Goal: Task Accomplishment & Management: Use online tool/utility

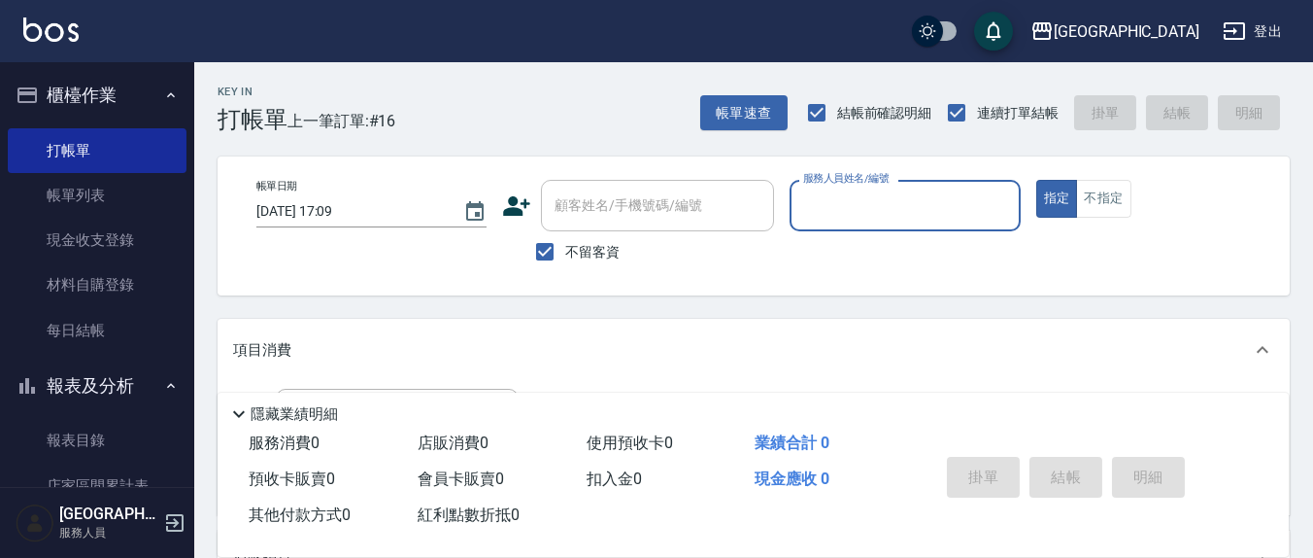
click at [901, 201] on input "服務人員姓名/編號" at bounding box center [904, 205] width 213 height 34
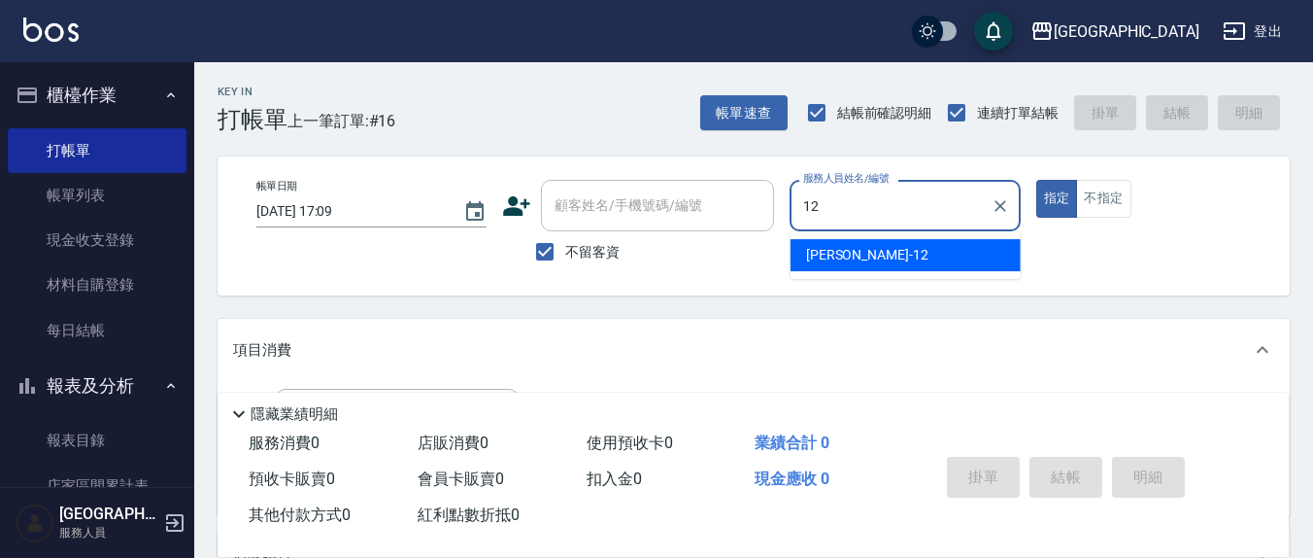
type input "12"
type button "true"
type input "[PERSON_NAME]-12"
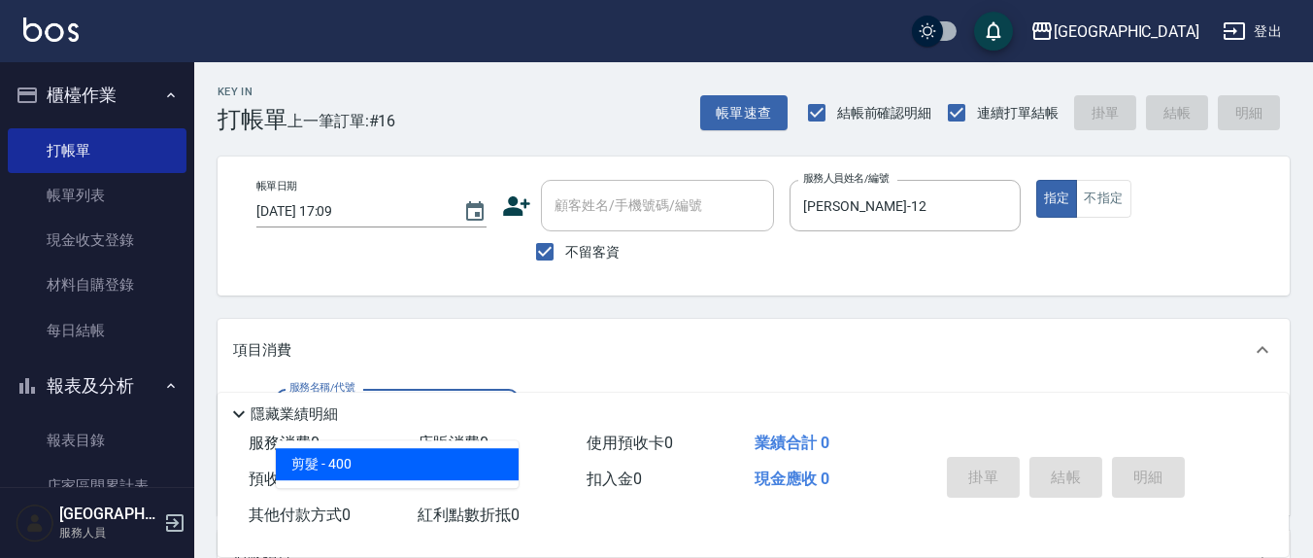
type input "剪髮(401)"
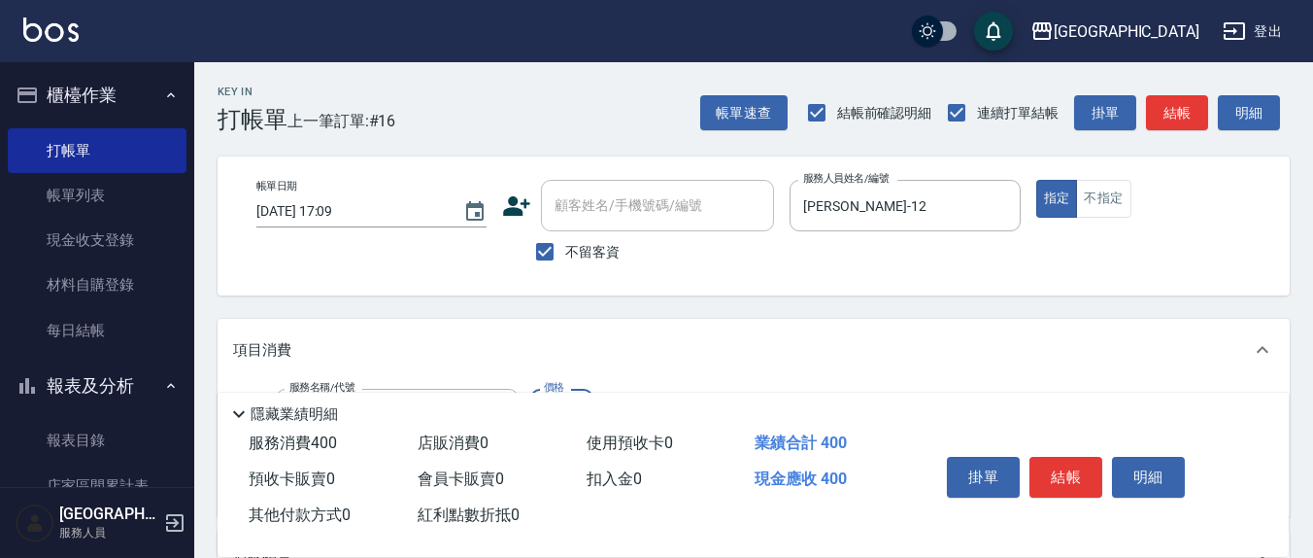
type input "450"
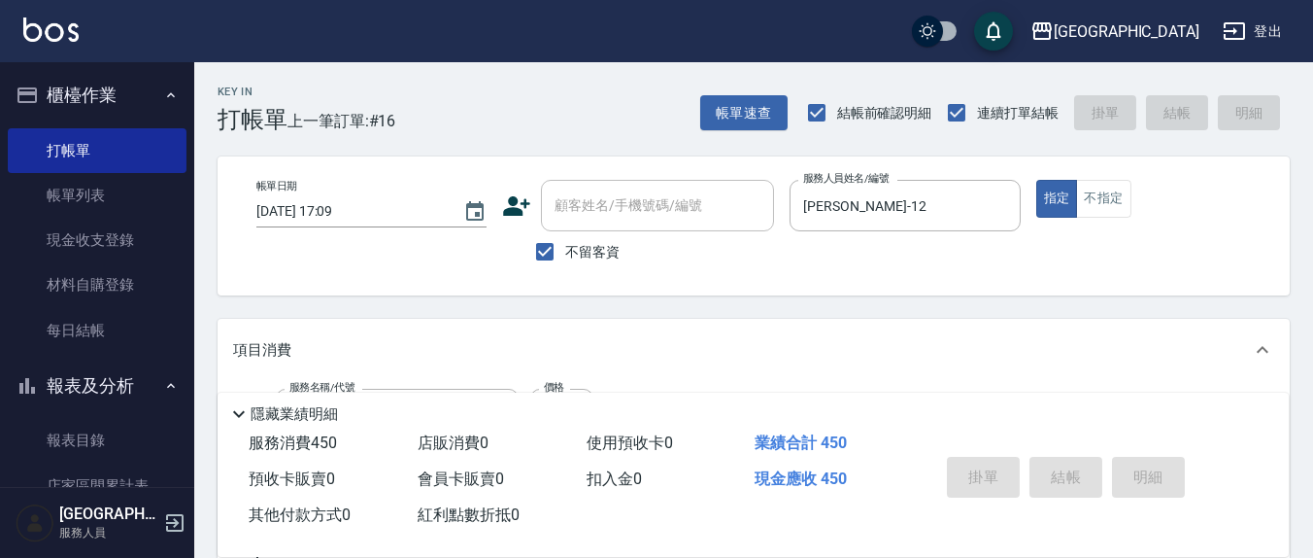
type input "[DATE] 19:02"
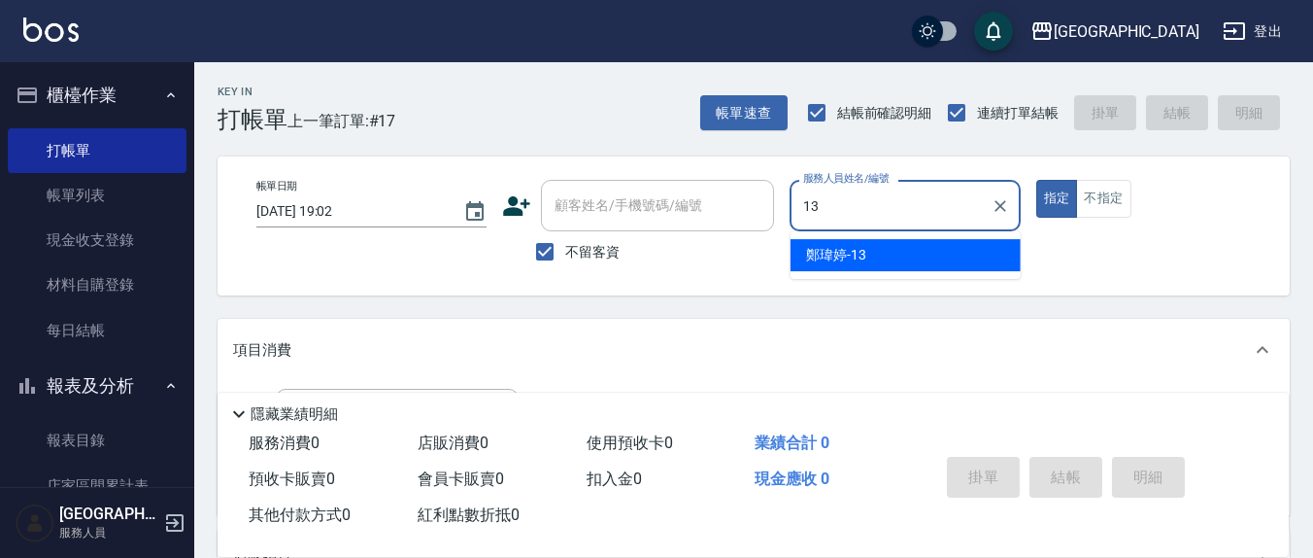
type input "[PERSON_NAME]-13"
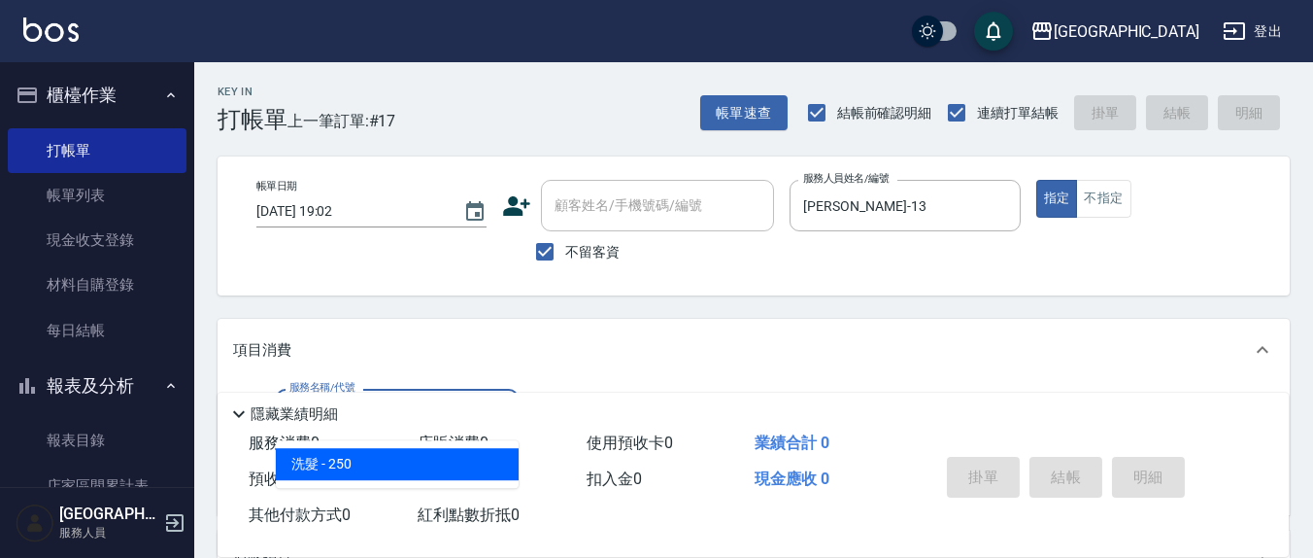
type input "洗髮(201)"
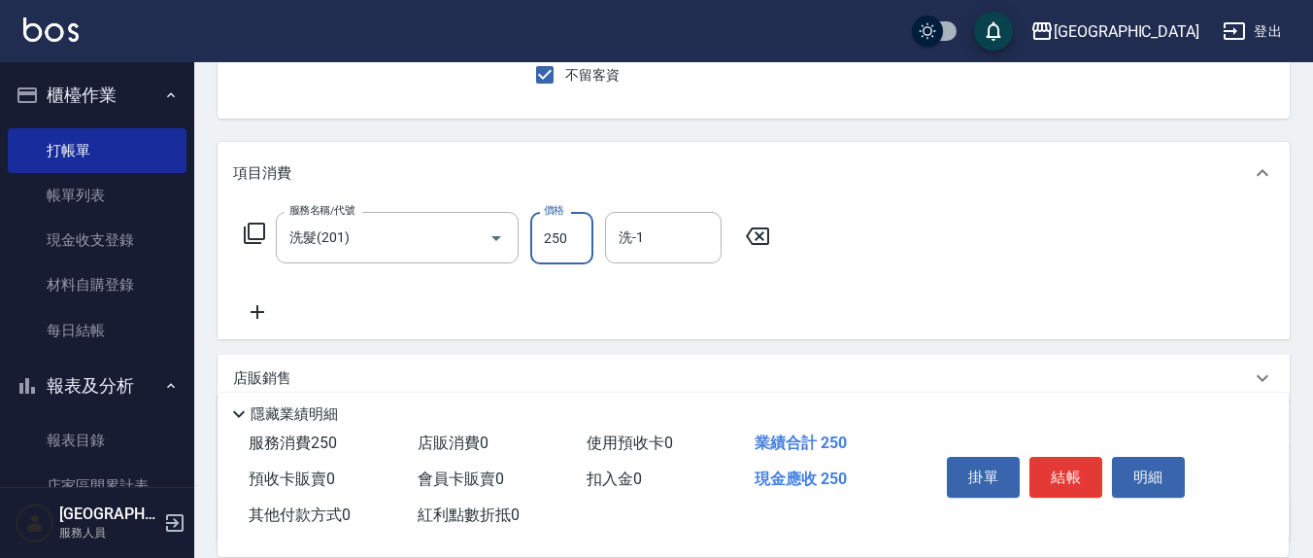
scroll to position [202, 0]
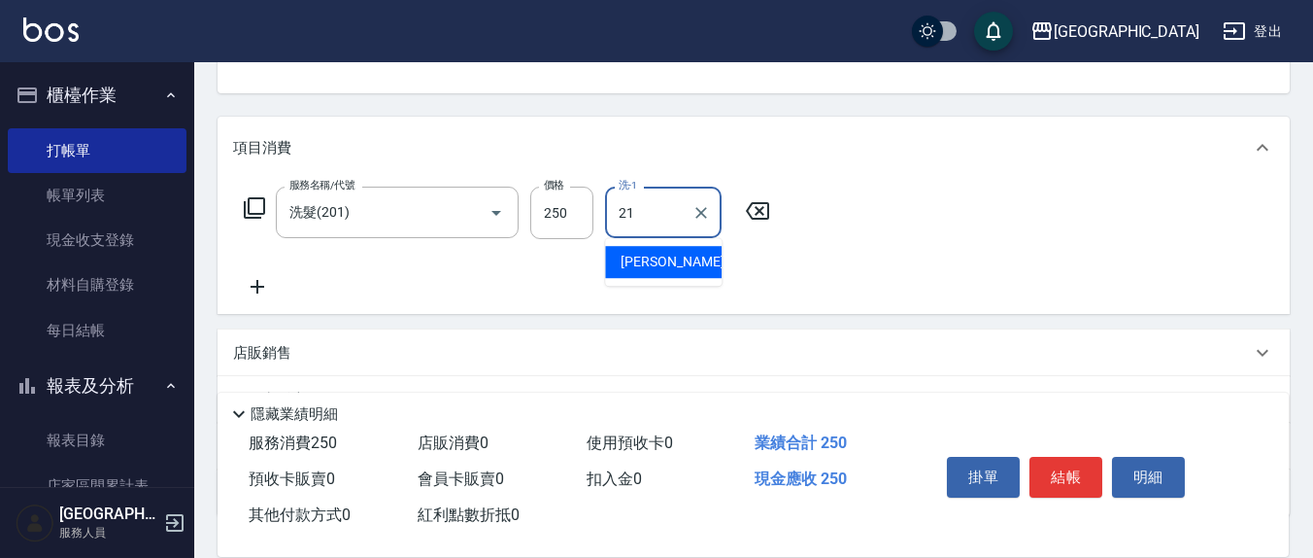
type input "[PERSON_NAME]-21"
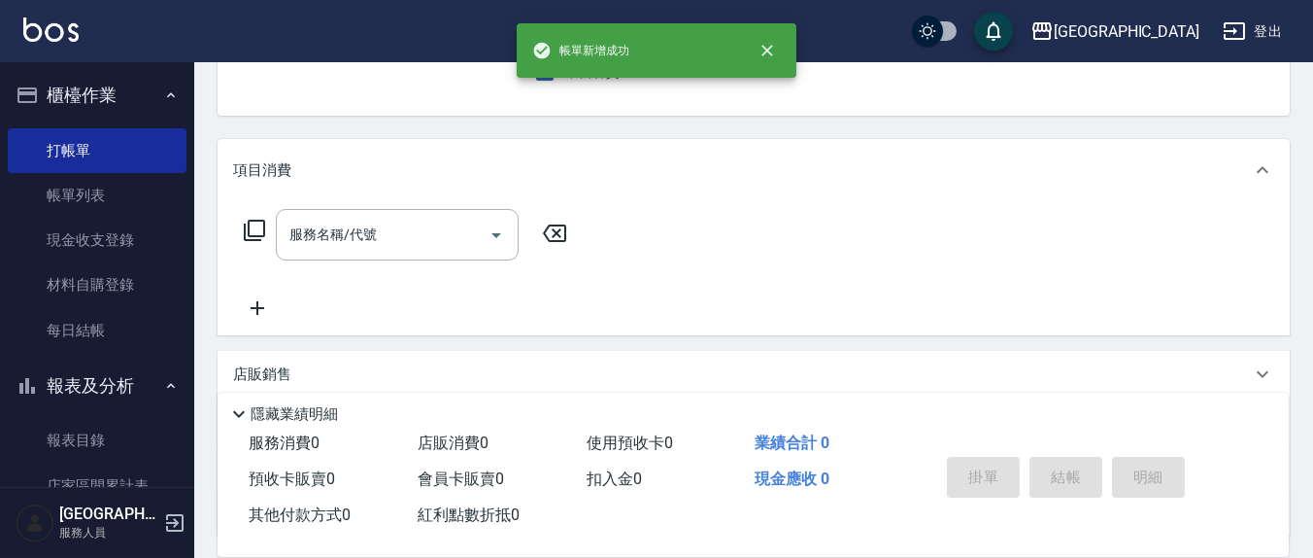
scroll to position [0, 0]
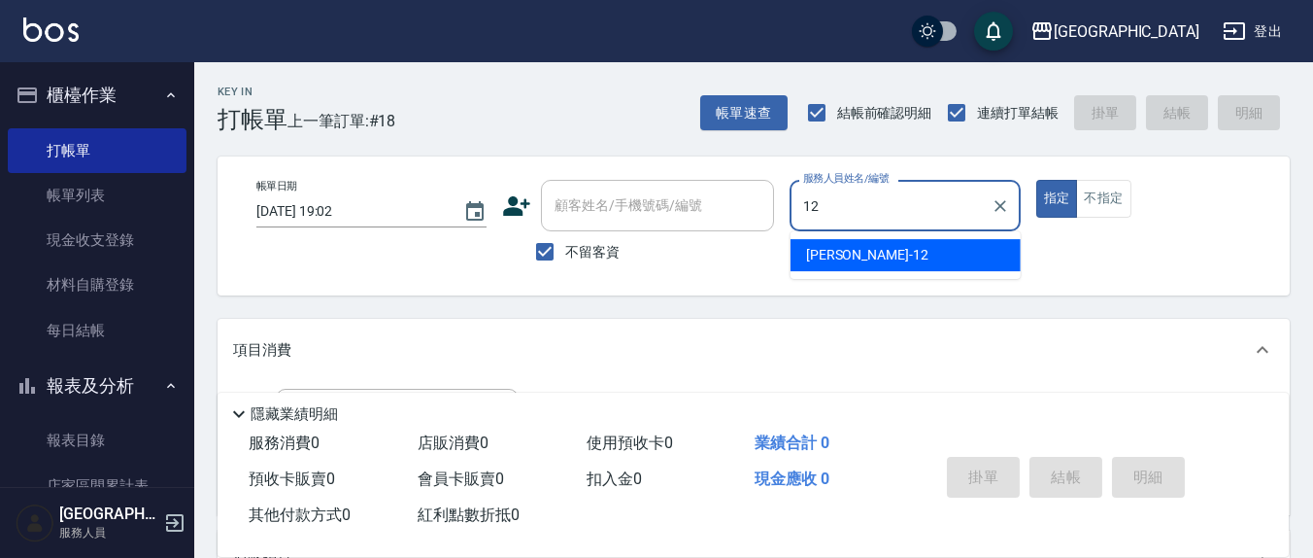
type input "[PERSON_NAME]-12"
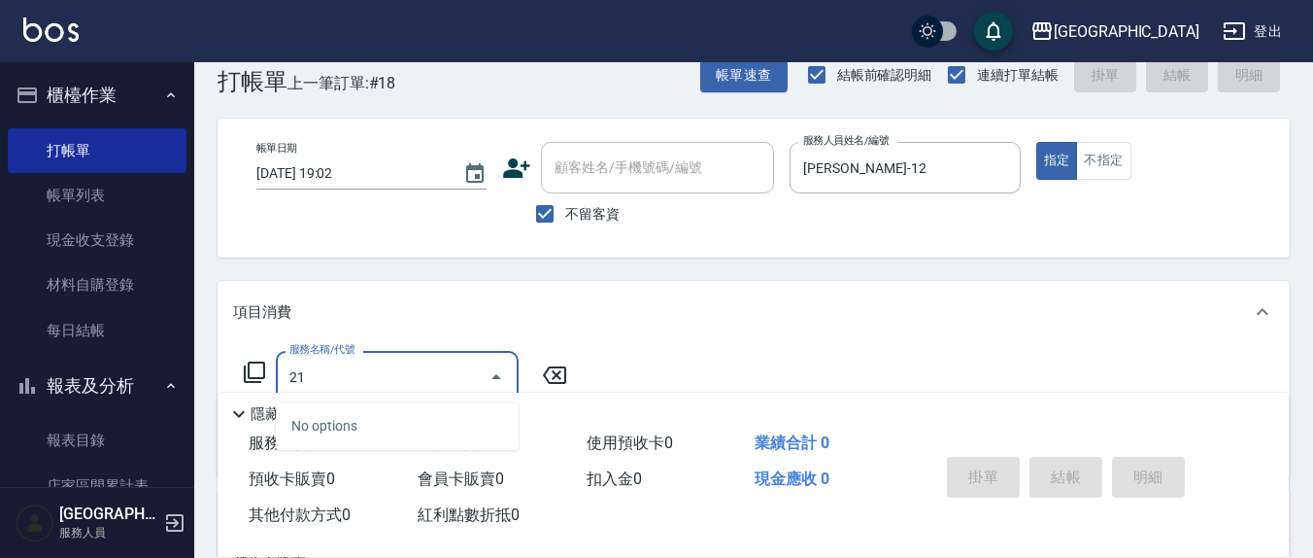
scroll to position [202, 0]
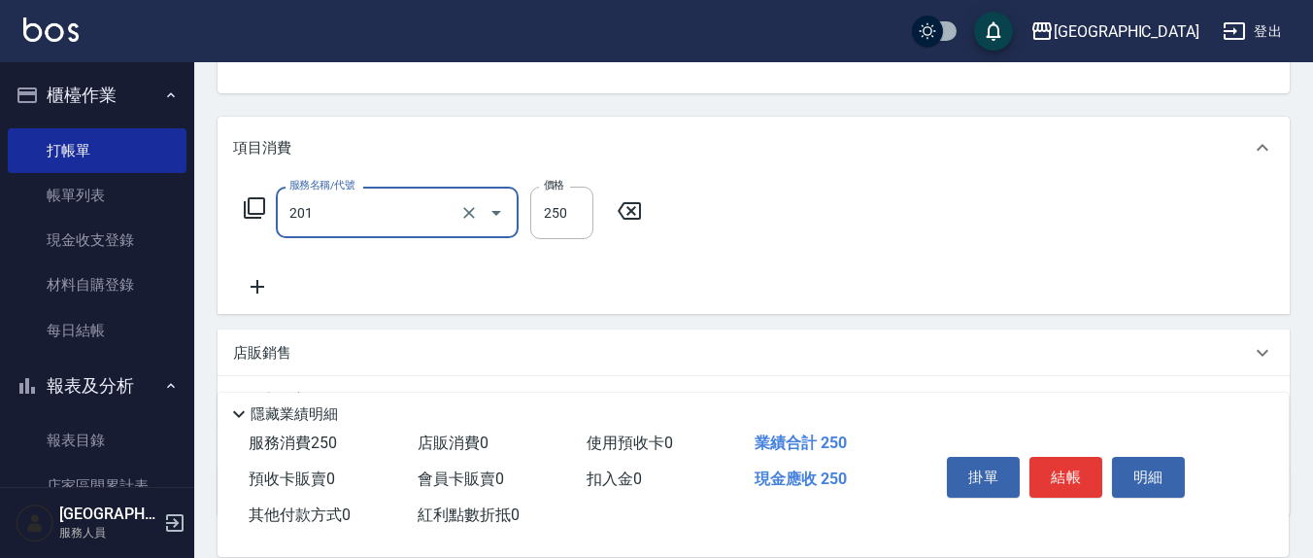
type input "洗髮(201)"
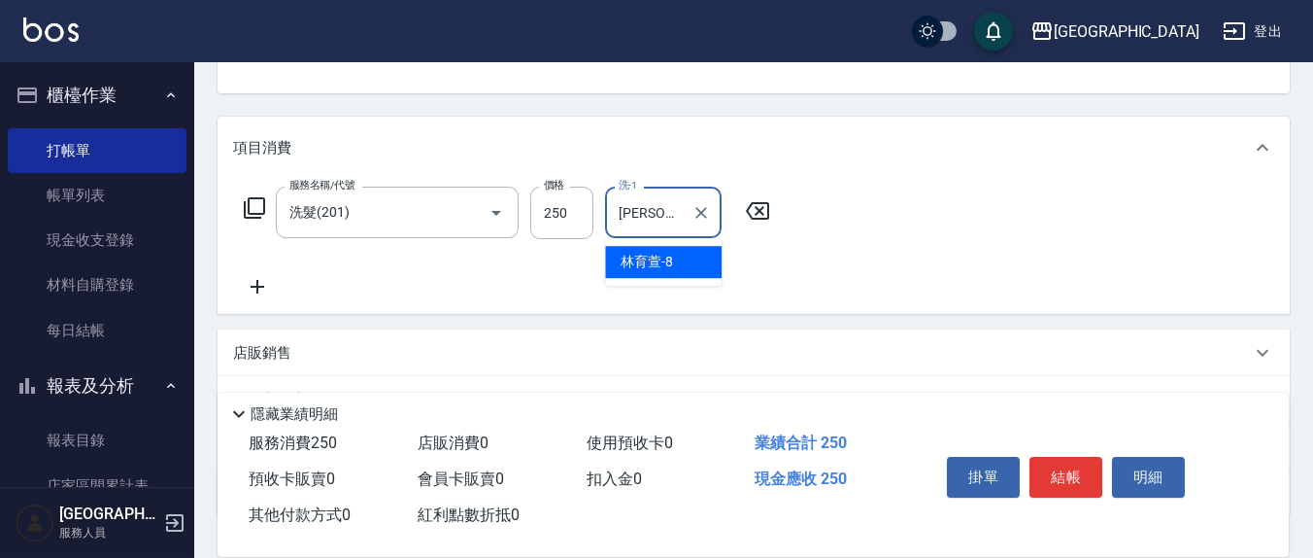
type input "[PERSON_NAME]-8"
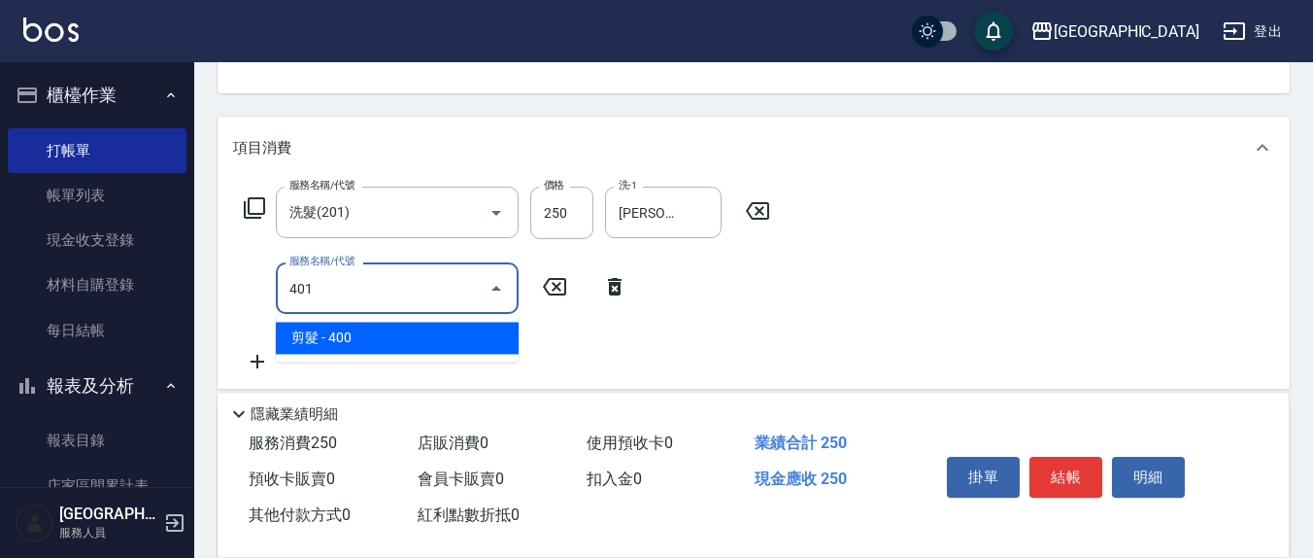
type input "剪髮(401)"
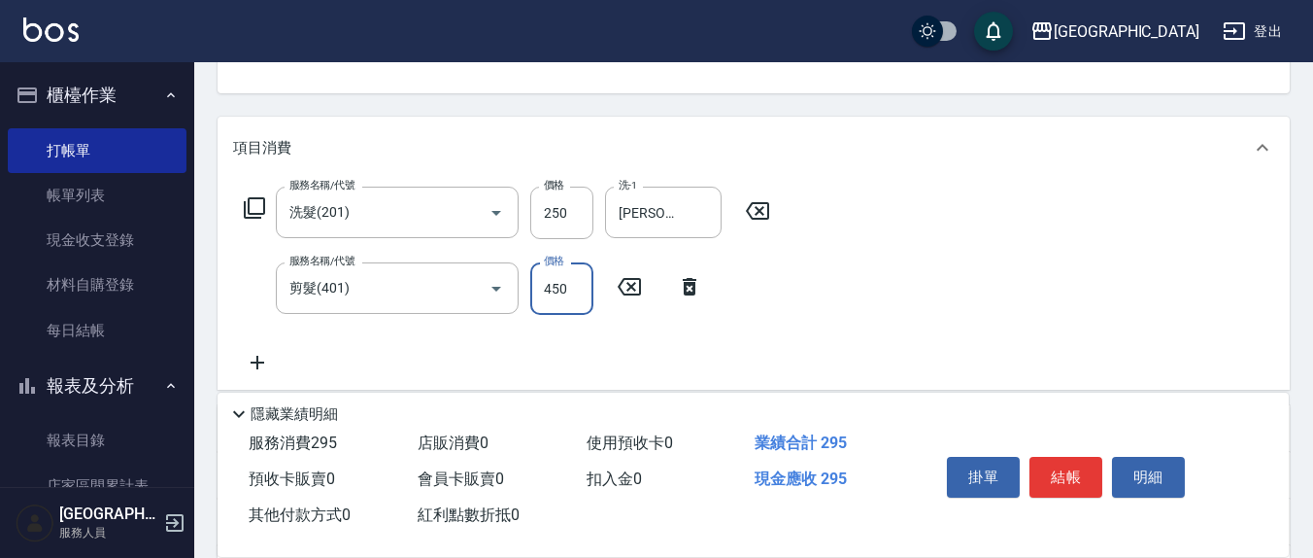
type input "450"
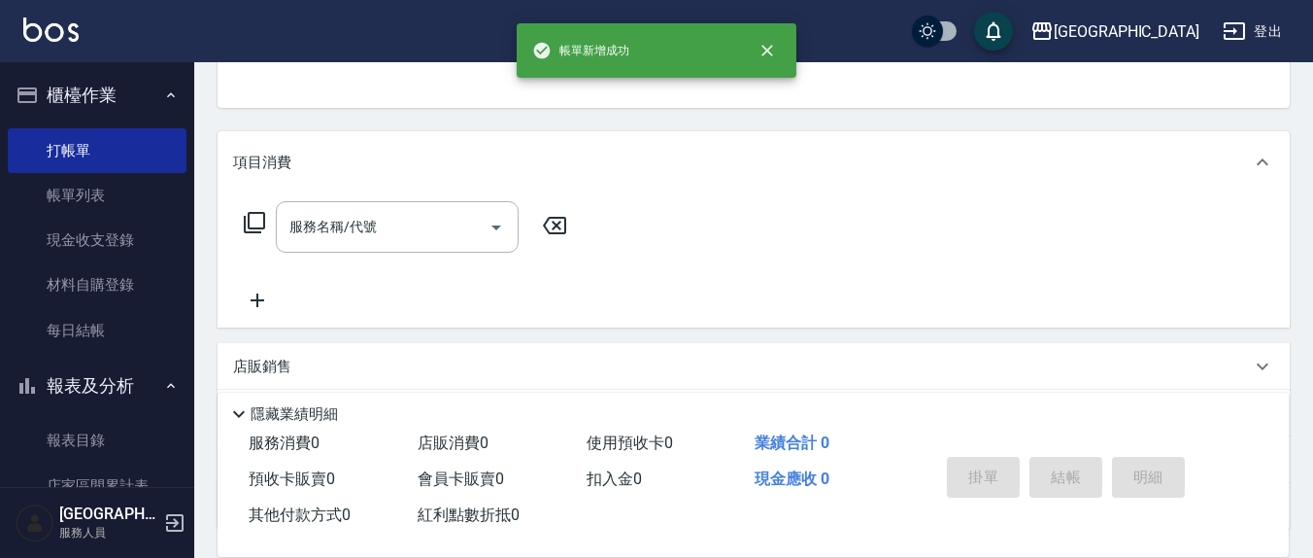
scroll to position [0, 0]
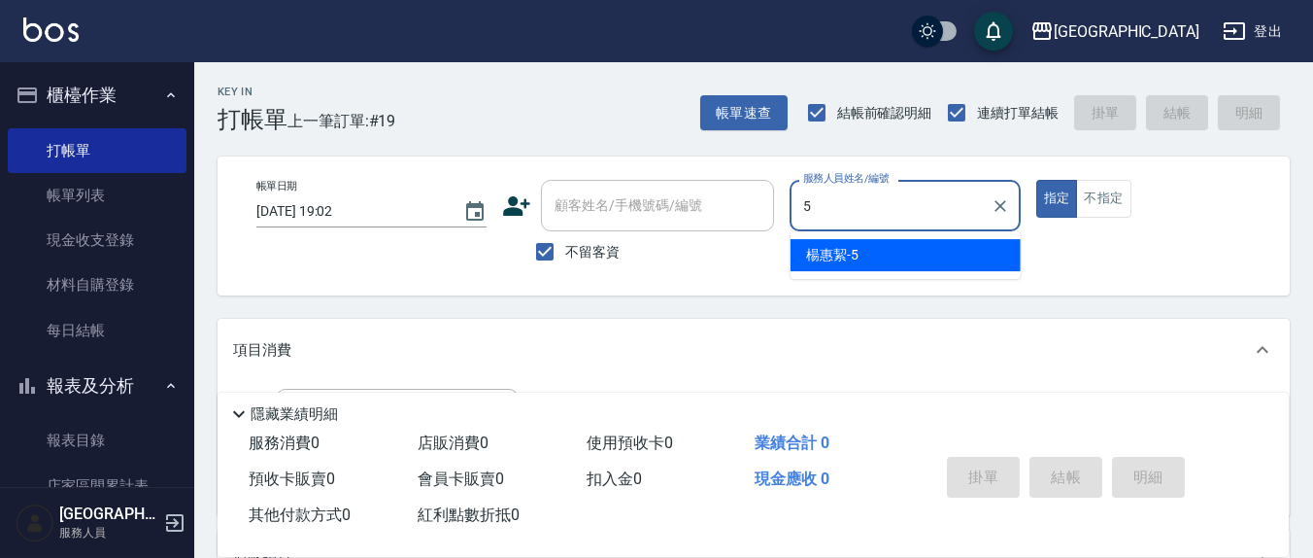
type input "[PERSON_NAME]5"
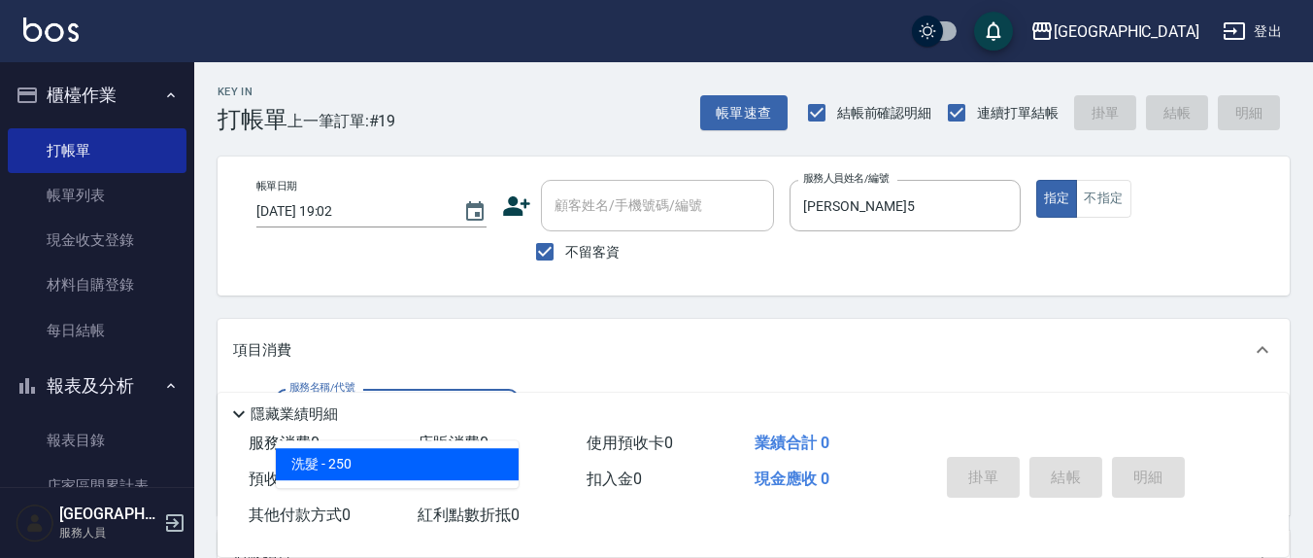
type input "洗髮(201)"
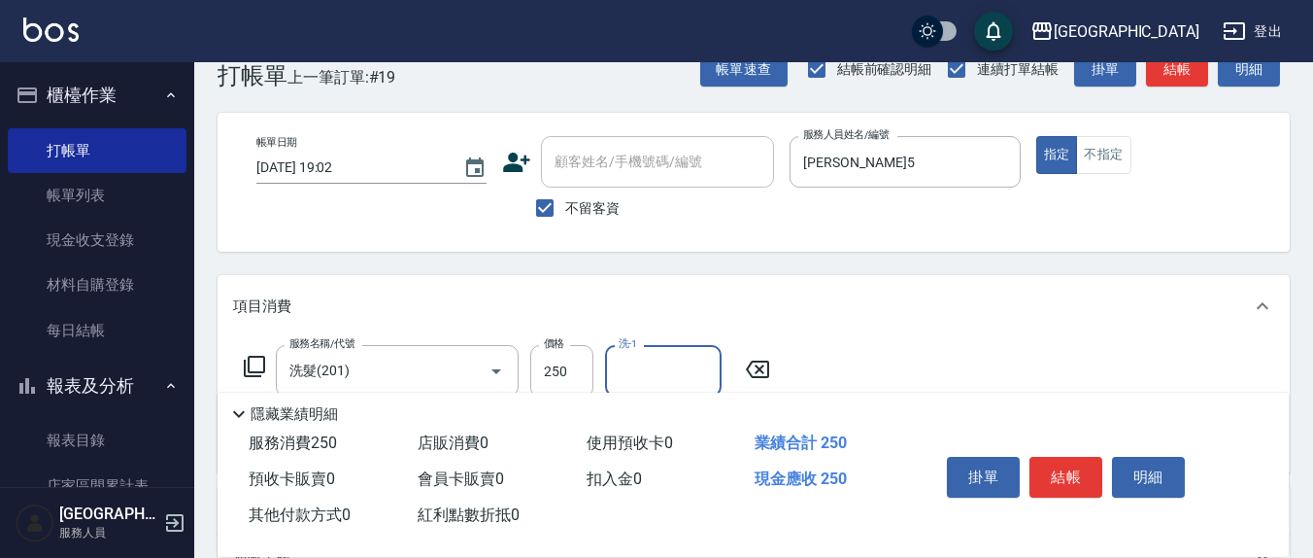
scroll to position [343, 0]
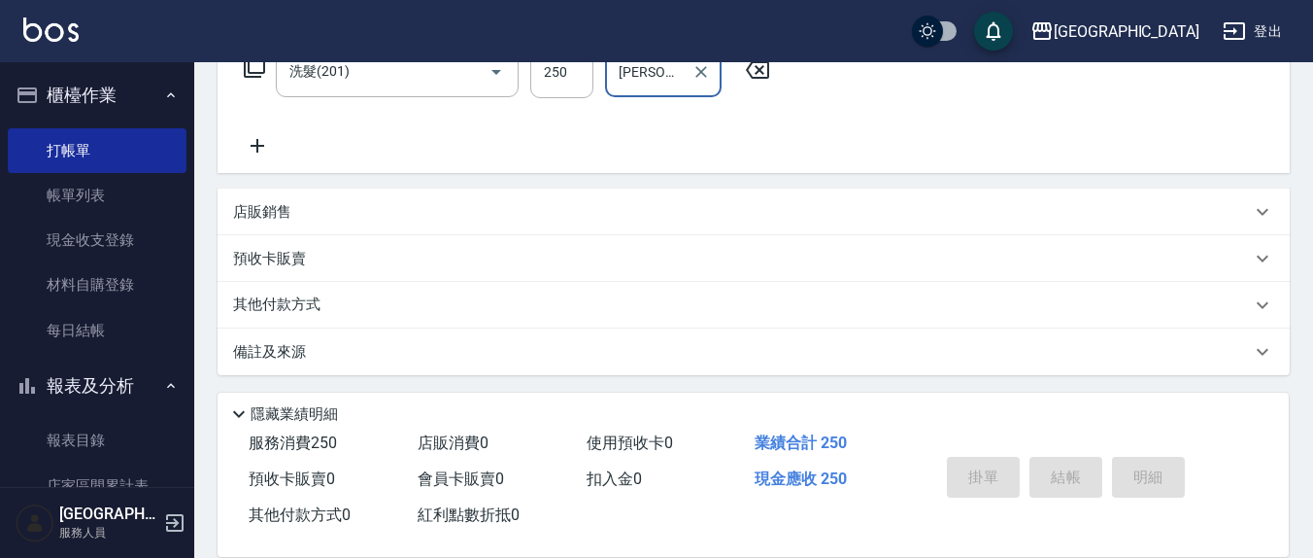
type input "[PERSON_NAME]-21"
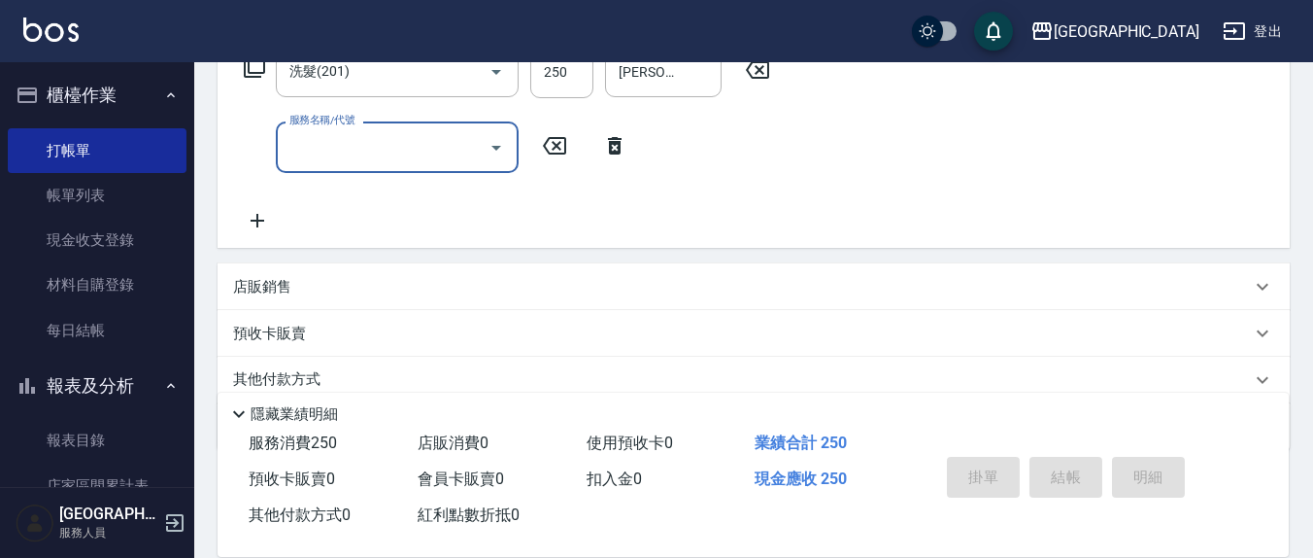
type input "[DATE] 19:03"
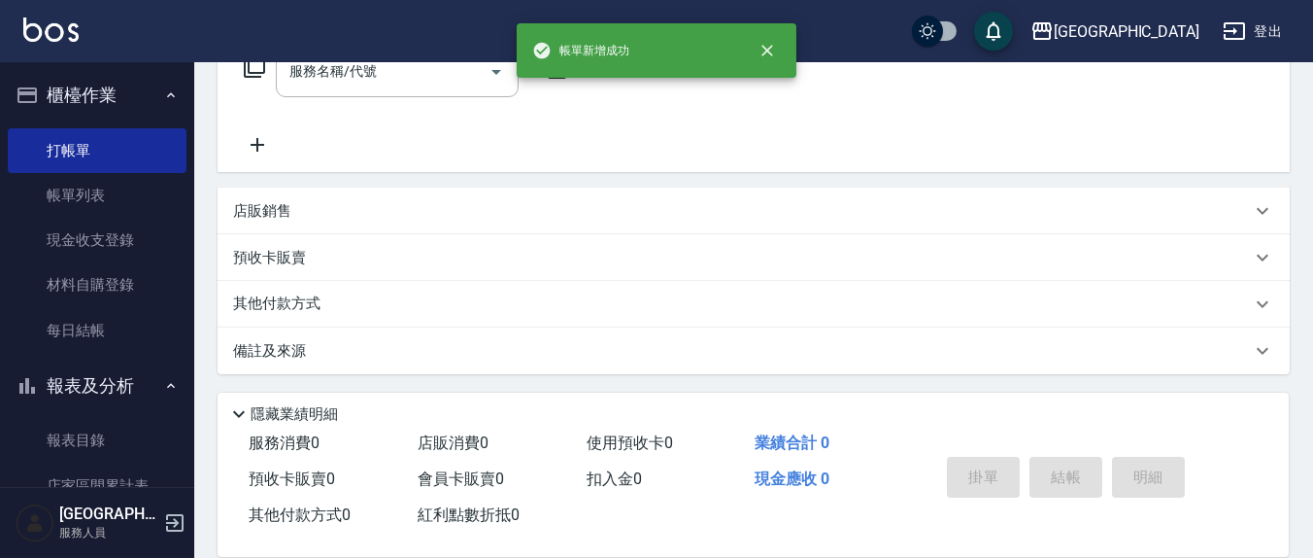
scroll to position [0, 0]
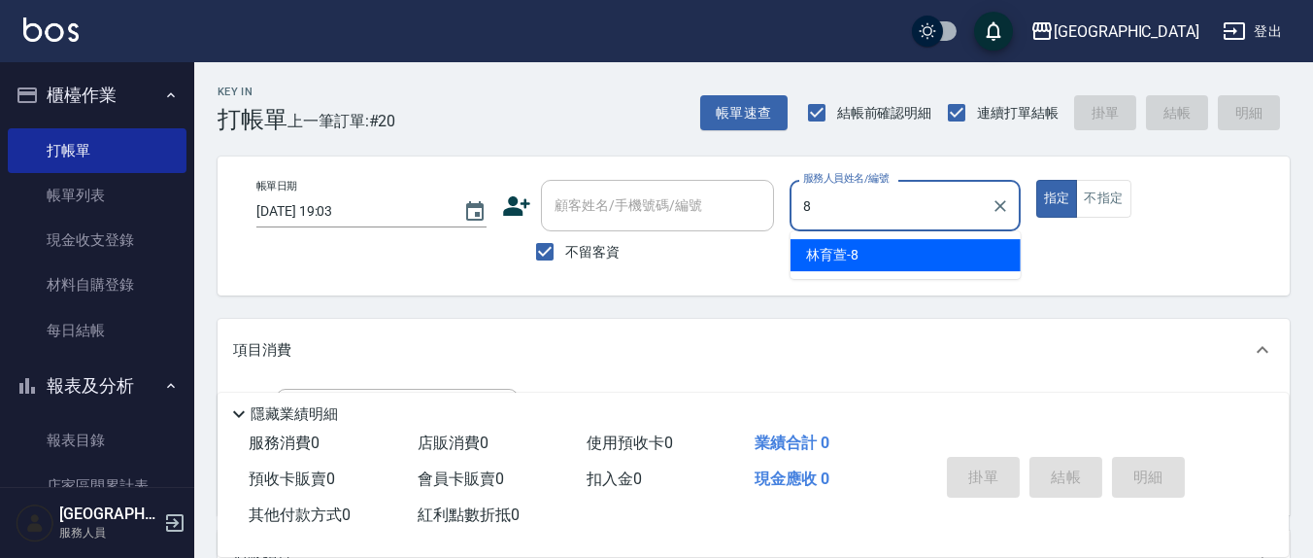
type input "[PERSON_NAME]-8"
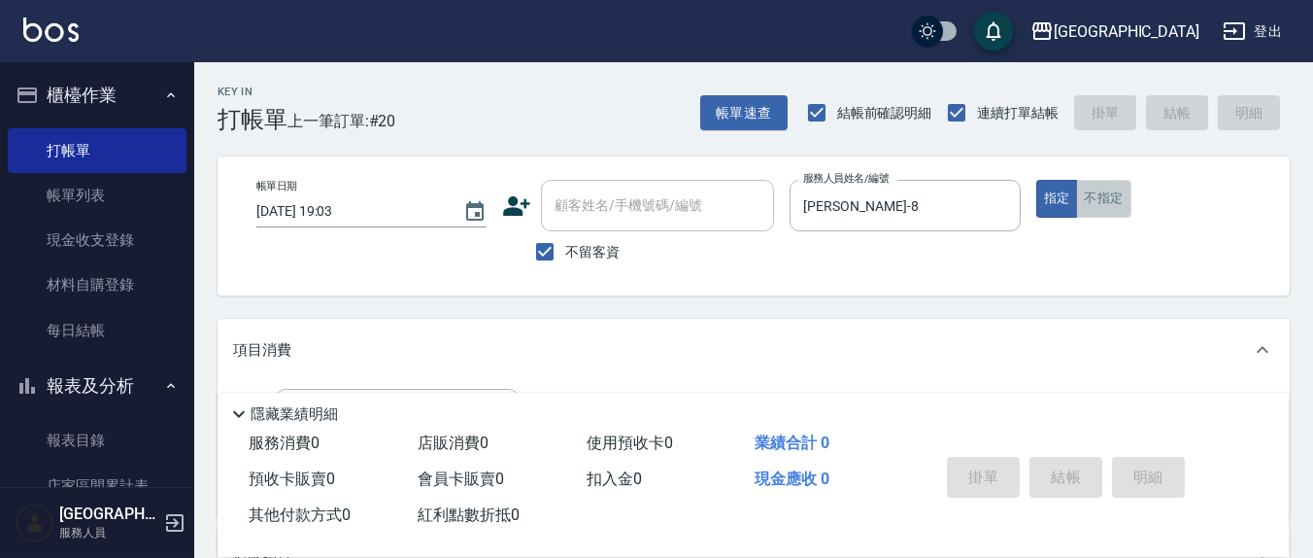
click at [1099, 204] on button "不指定" at bounding box center [1103, 199] width 54 height 38
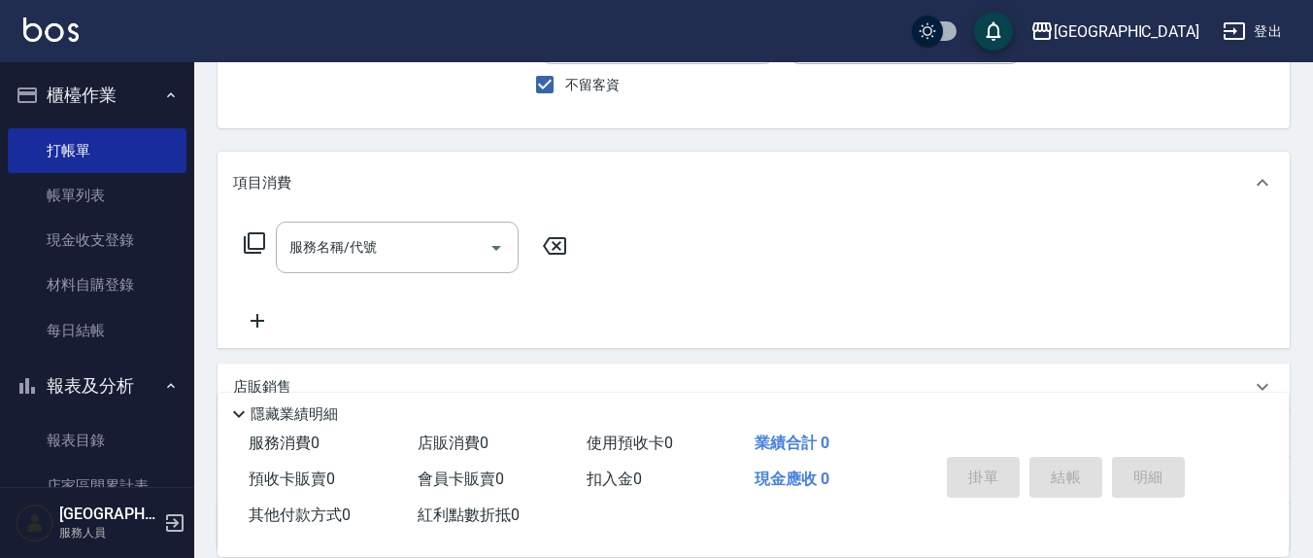
scroll to position [202, 0]
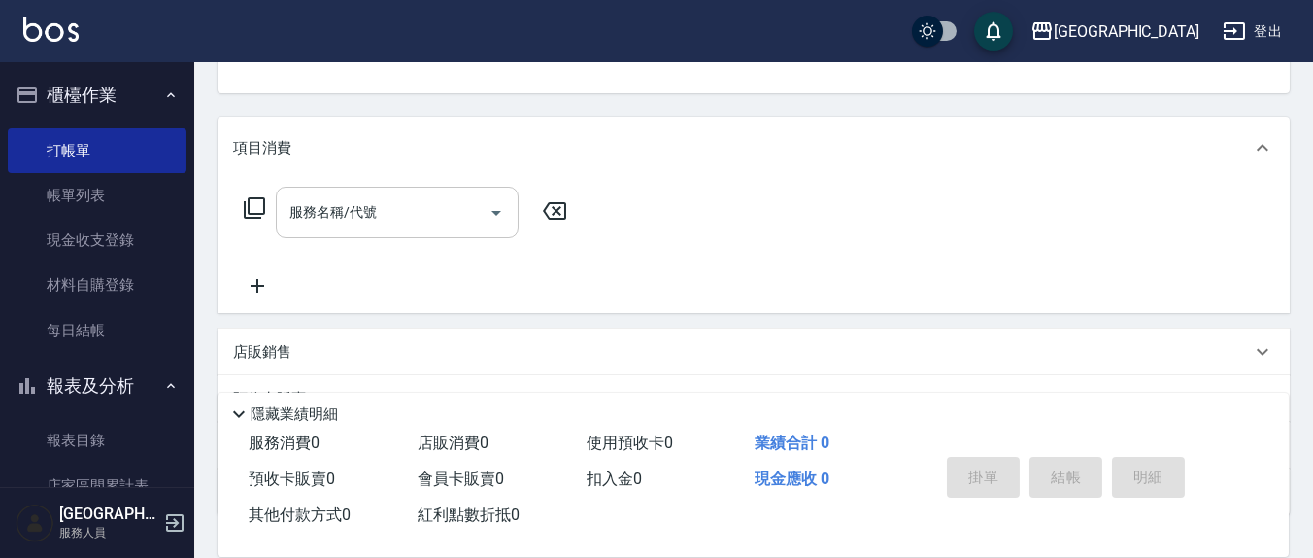
click at [336, 216] on input "服務名稱/代號" at bounding box center [383, 212] width 196 height 34
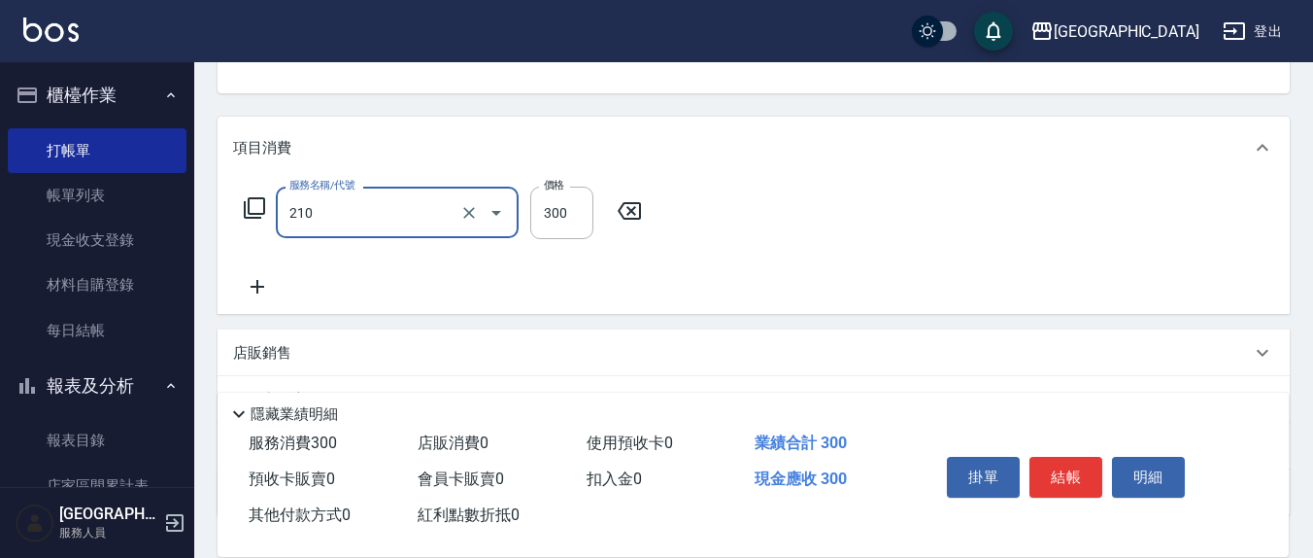
type input "歐娜洗髮精(210)"
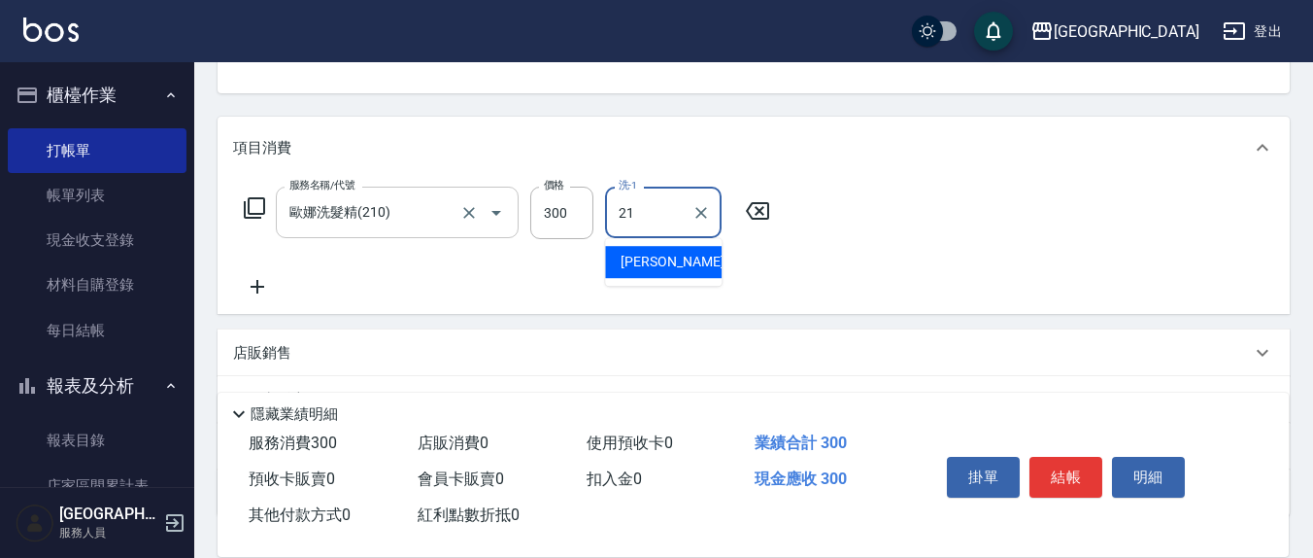
type input "[PERSON_NAME]-21"
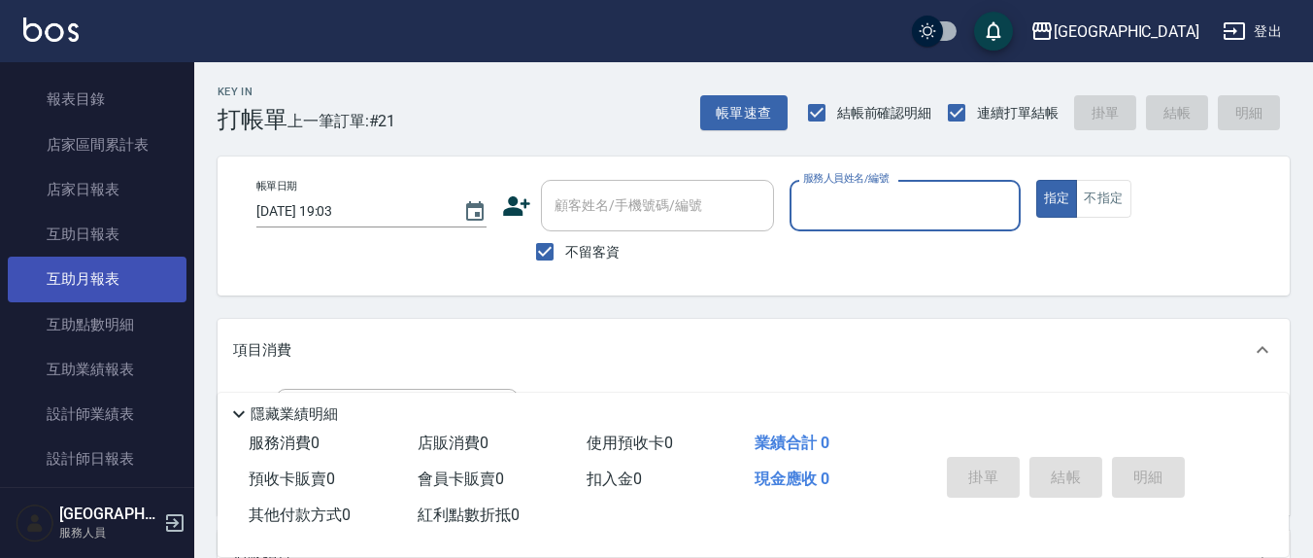
scroll to position [404, 0]
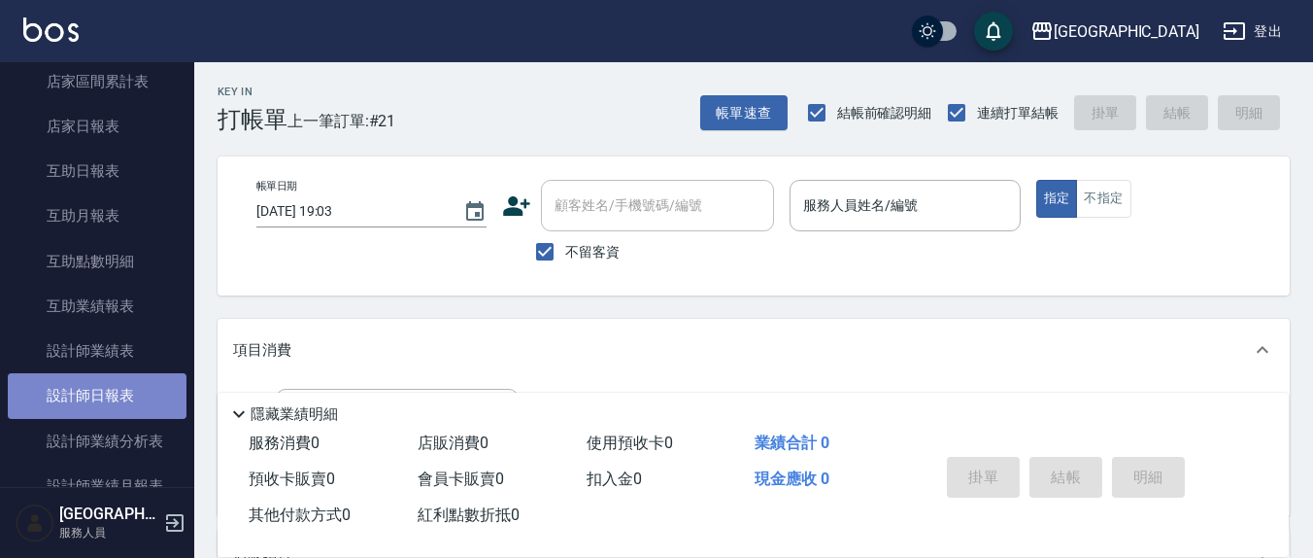
click at [114, 405] on link "設計師日報表" at bounding box center [97, 395] width 179 height 45
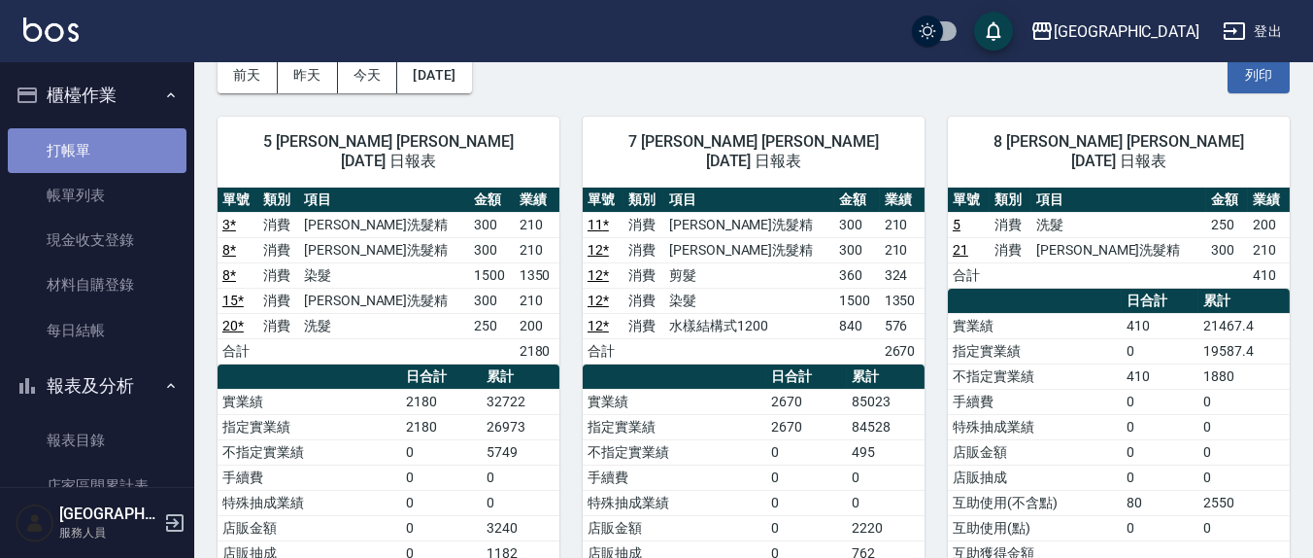
click at [104, 139] on link "打帳單" at bounding box center [97, 150] width 179 height 45
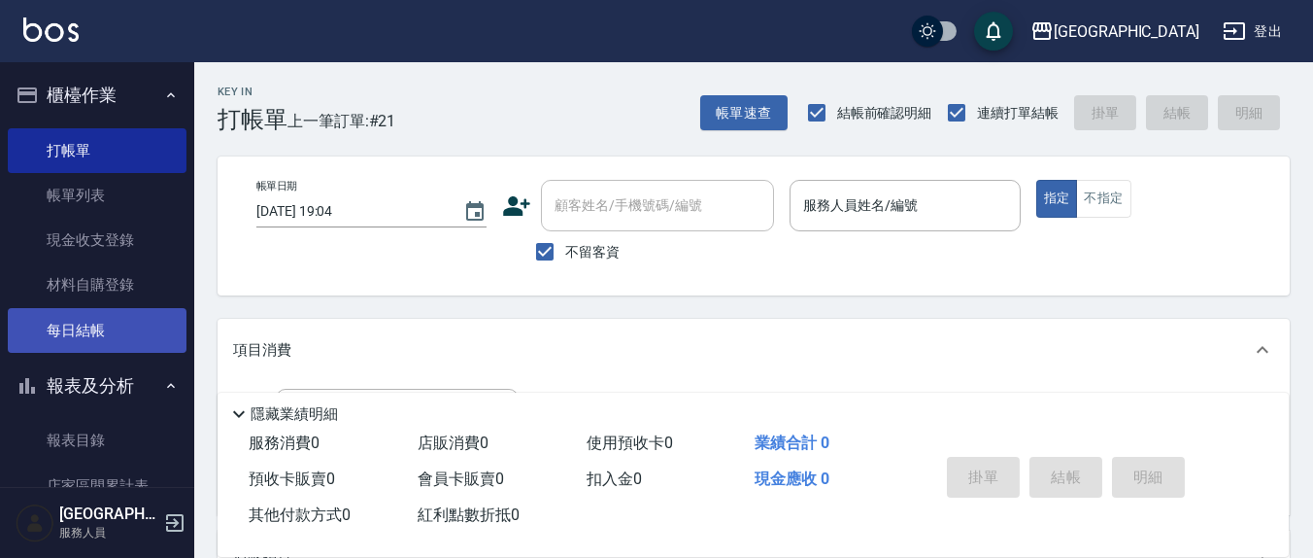
click at [96, 343] on link "每日結帳" at bounding box center [97, 330] width 179 height 45
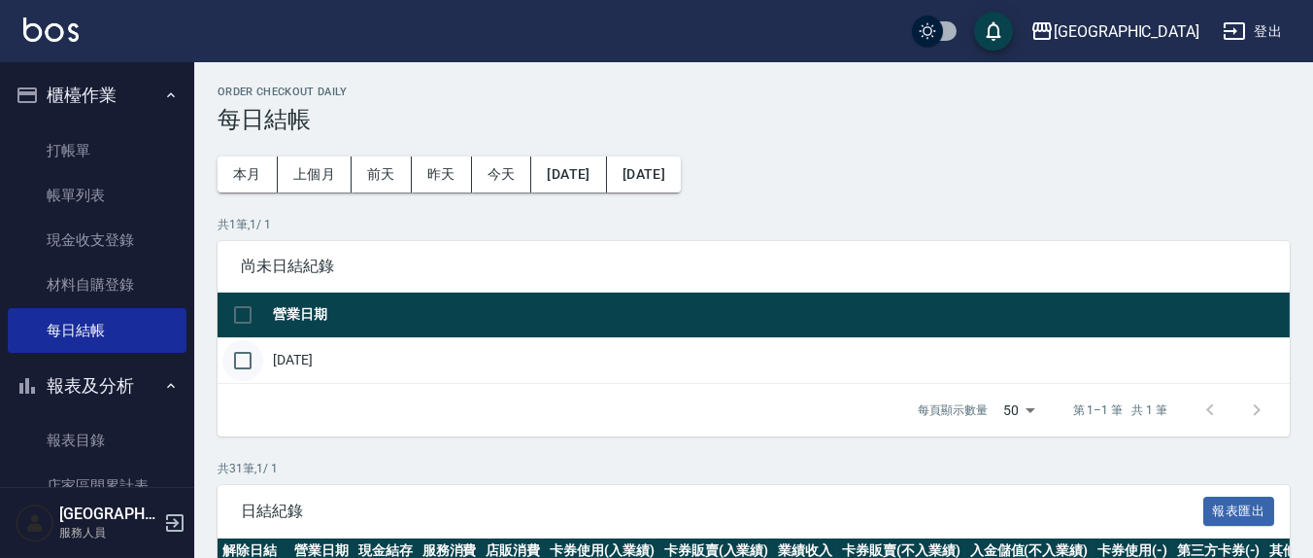
click at [246, 365] on input "checkbox" at bounding box center [242, 360] width 41 height 41
checkbox input "true"
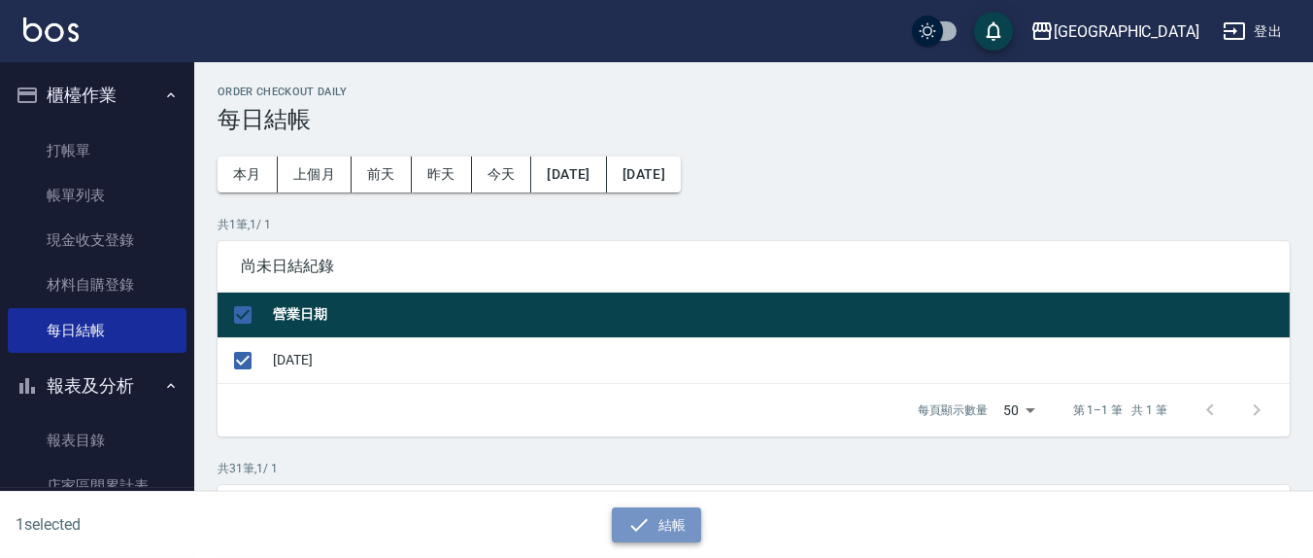
click at [662, 518] on button "結帳" at bounding box center [657, 525] width 90 height 36
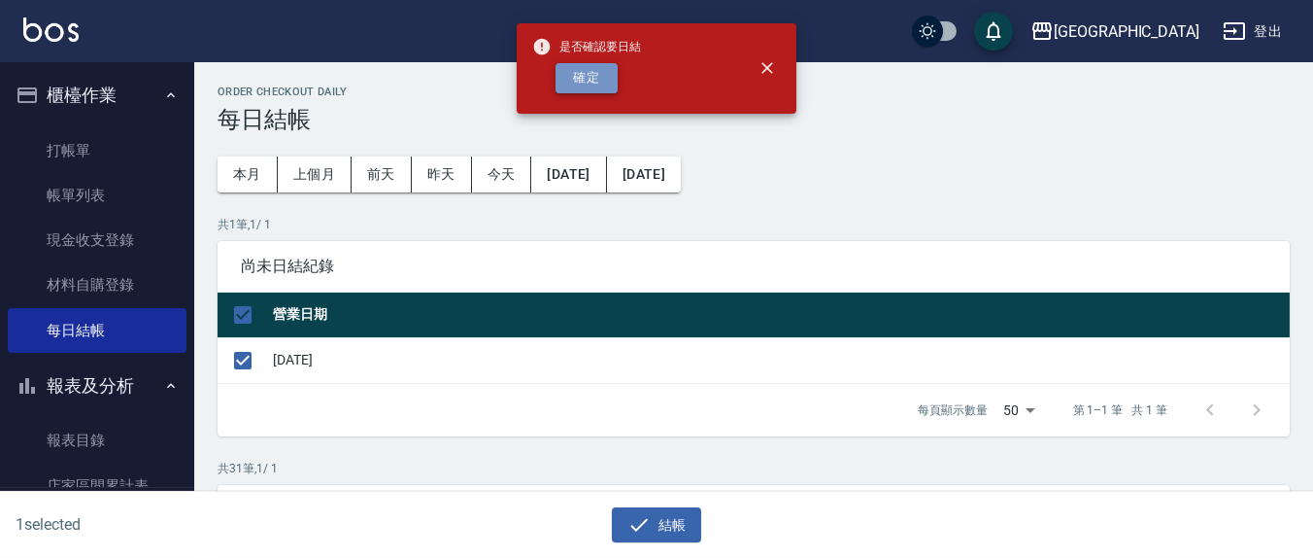
click at [599, 87] on button "確定" at bounding box center [587, 78] width 62 height 30
checkbox input "false"
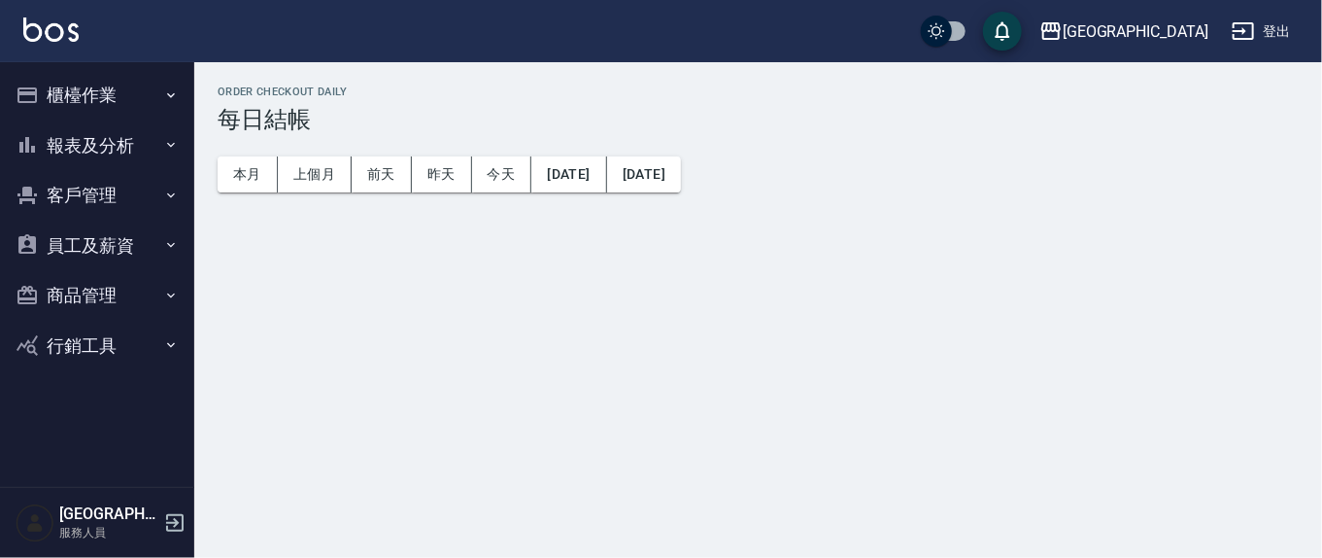
click at [69, 101] on button "櫃檯作業" at bounding box center [97, 95] width 179 height 51
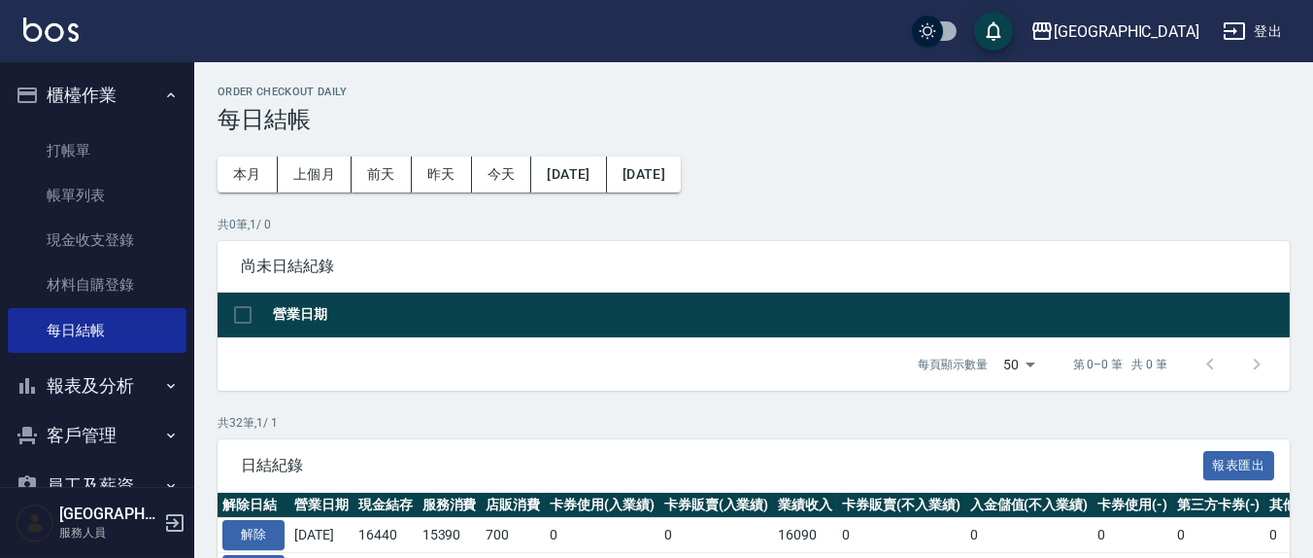
click at [103, 385] on button "報表及分析" at bounding box center [97, 385] width 179 height 51
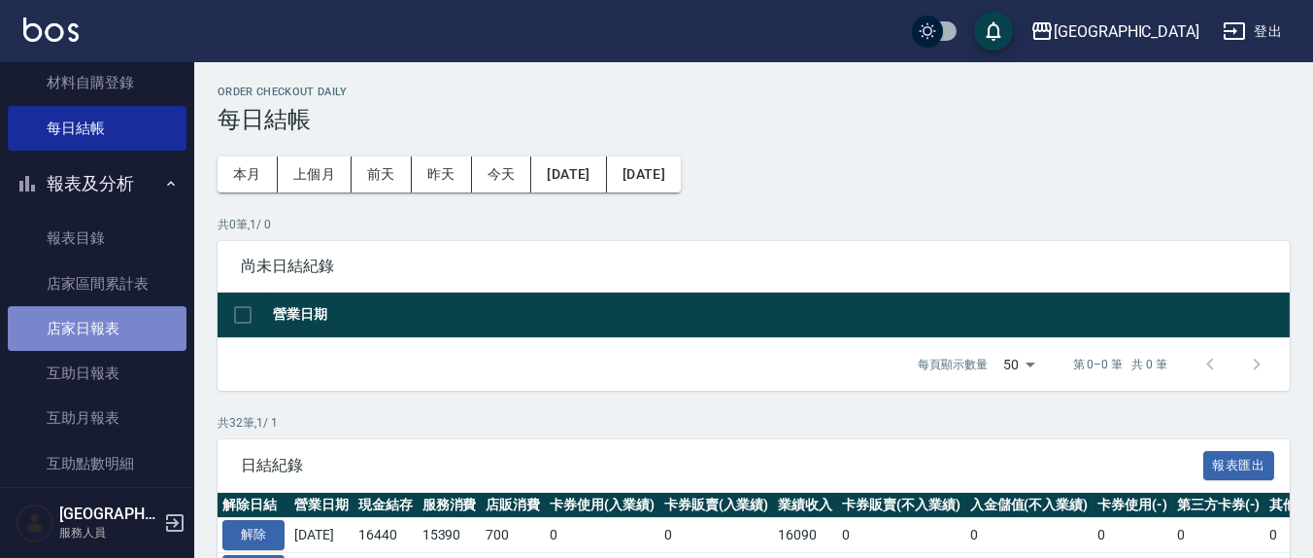
click at [116, 330] on link "店家日報表" at bounding box center [97, 328] width 179 height 45
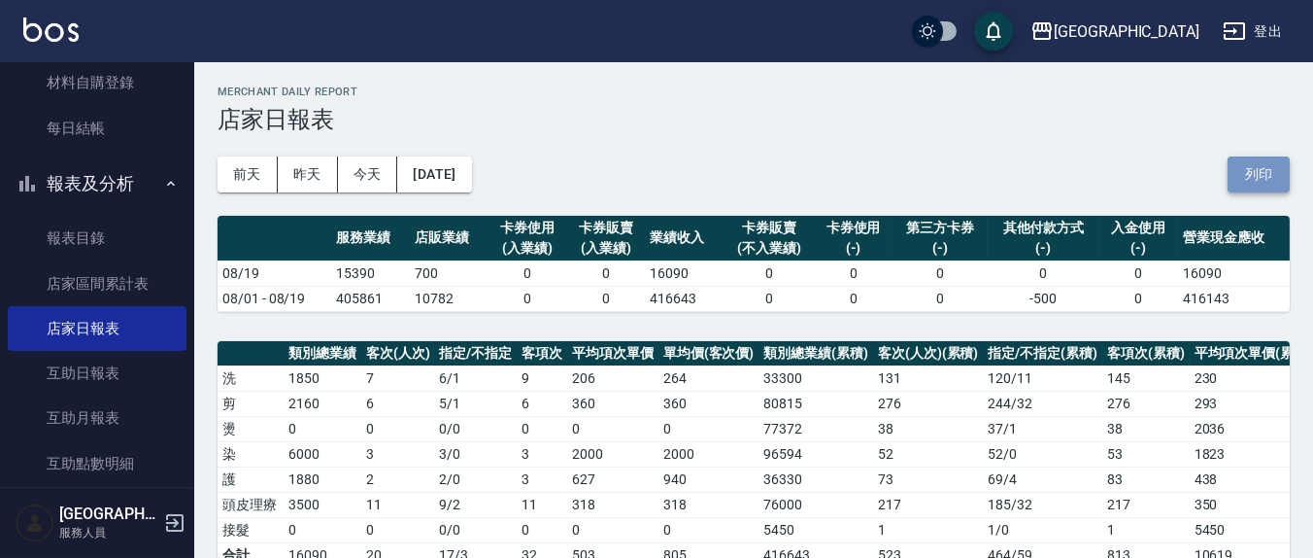
click at [1268, 168] on button "列印" at bounding box center [1259, 174] width 62 height 36
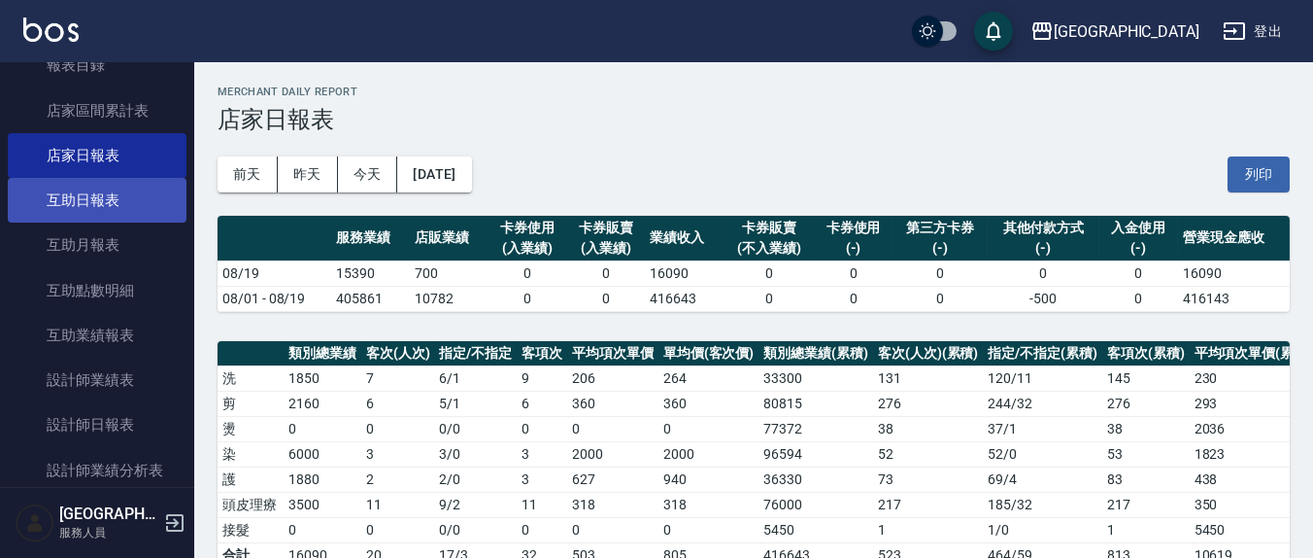
scroll to position [404, 0]
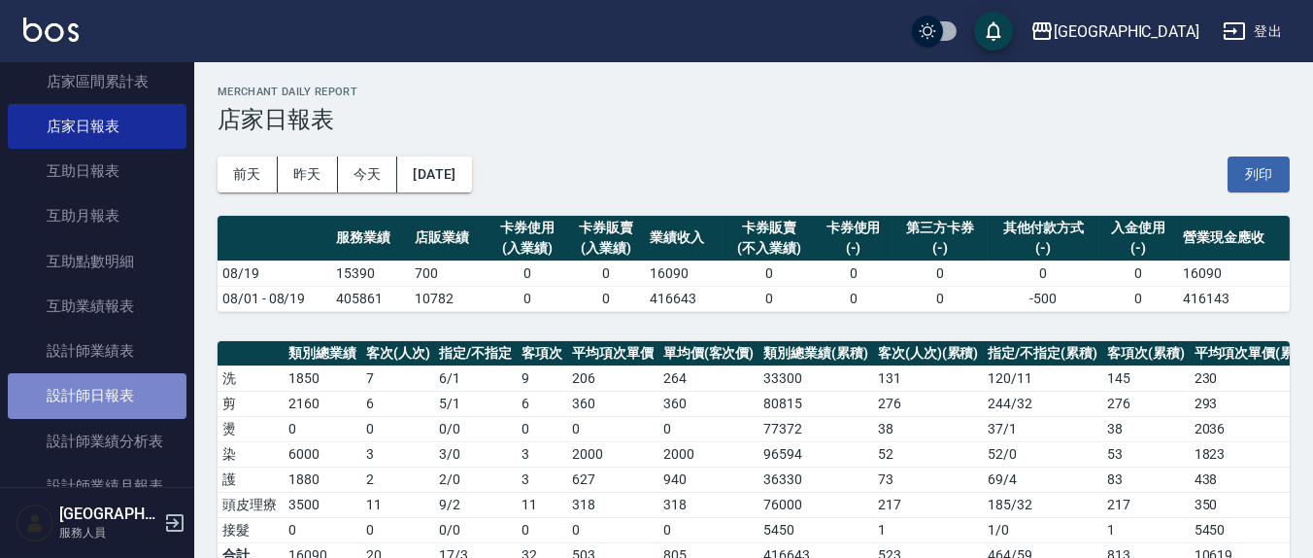
click at [142, 388] on link "設計師日報表" at bounding box center [97, 395] width 179 height 45
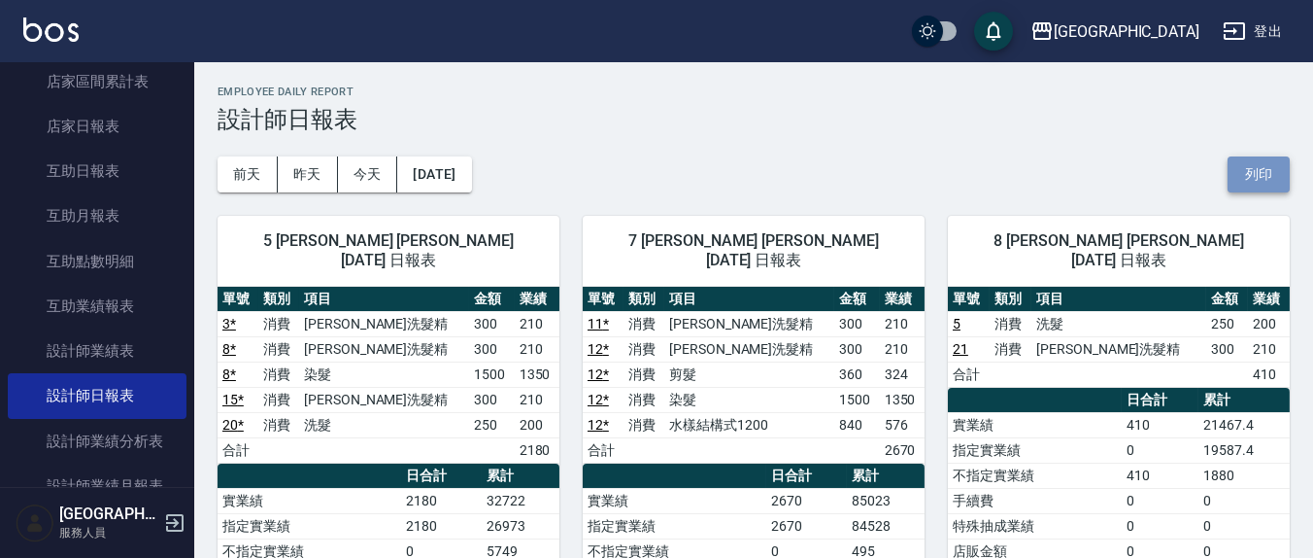
click at [1260, 187] on button "列印" at bounding box center [1259, 174] width 62 height 36
